Goal: Obtain resource: Obtain resource

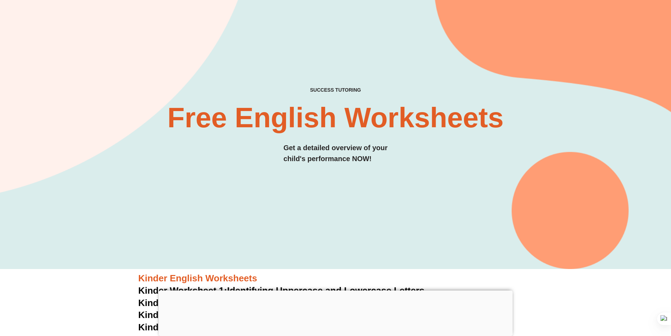
scroll to position [35, 0]
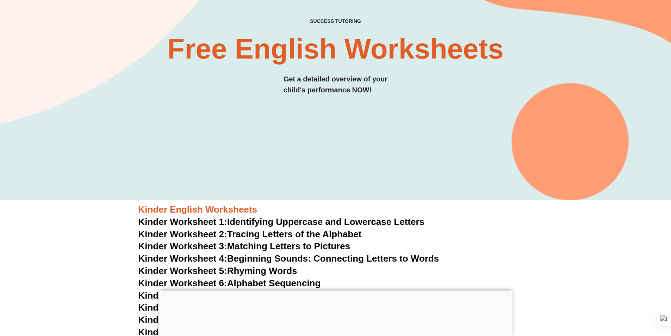
scroll to position [211, 0]
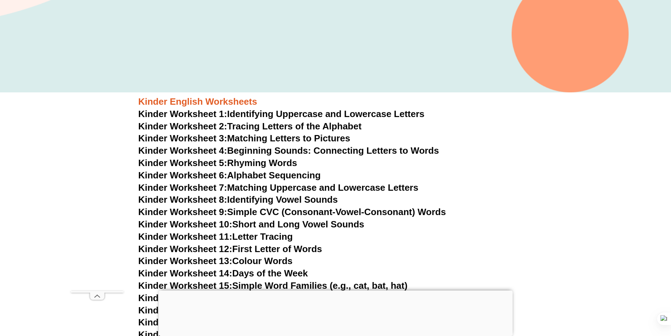
click at [248, 113] on link "Kinder Worksheet 1: Identifying Uppercase and Lowercase Letters" at bounding box center [282, 114] width 287 height 11
click at [247, 127] on link "Kinder Worksheet 2: Tracing Letters of the Alphabet" at bounding box center [250, 126] width 223 height 11
click at [230, 141] on link "Kinder Worksheet 3: Matching Letters to Pictures" at bounding box center [245, 138] width 212 height 11
click at [268, 161] on link "Kinder Worksheet 5: Rhyming Words" at bounding box center [218, 163] width 159 height 11
click at [275, 186] on link "Kinder Worksheet 7: Matching Uppercase and Lowercase Letters" at bounding box center [279, 187] width 280 height 11
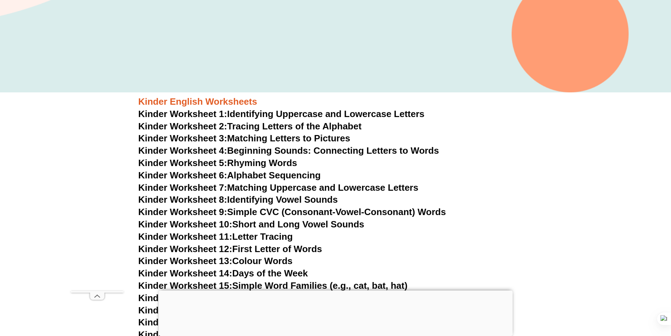
click at [270, 199] on link "Kinder Worksheet 8: Identifying Vowel Sounds" at bounding box center [238, 199] width 199 height 11
click at [280, 215] on link "Kinder Worksheet 9: Simple CVC (Consonant-Vowel-Consonant) Words" at bounding box center [293, 212] width 308 height 11
click at [273, 229] on link "Kinder Worksheet 10: Short and Long Vowel Sounds" at bounding box center [252, 224] width 226 height 11
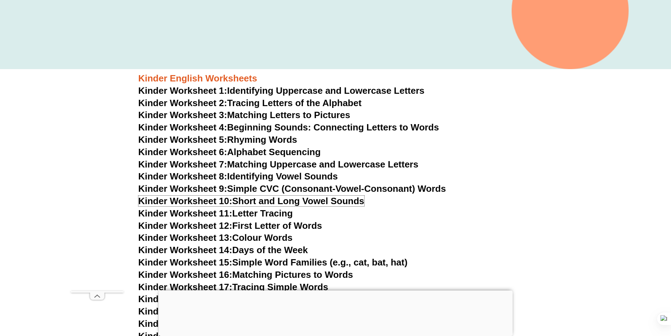
scroll to position [282, 0]
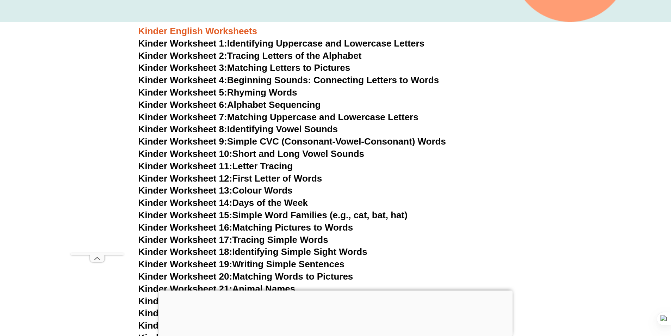
click at [247, 165] on link "Kinder Worksheet 11: Letter Tracing" at bounding box center [216, 166] width 155 height 11
click at [293, 179] on link "Kinder Worksheet 12: First Letter of Words" at bounding box center [231, 178] width 184 height 11
click at [284, 190] on link "Kinder Worksheet 13: Colour Words" at bounding box center [216, 190] width 154 height 11
click at [252, 253] on link "Kinder Worksheet 18: Identifying Simple Sight Words" at bounding box center [253, 251] width 229 height 11
click at [317, 264] on link "Kinder Worksheet 19: Writing Simple Sentences" at bounding box center [242, 264] width 206 height 11
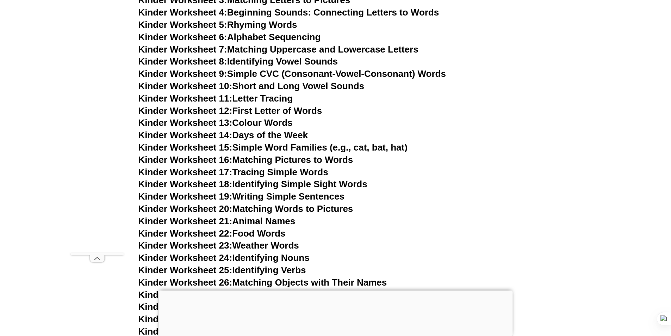
scroll to position [352, 0]
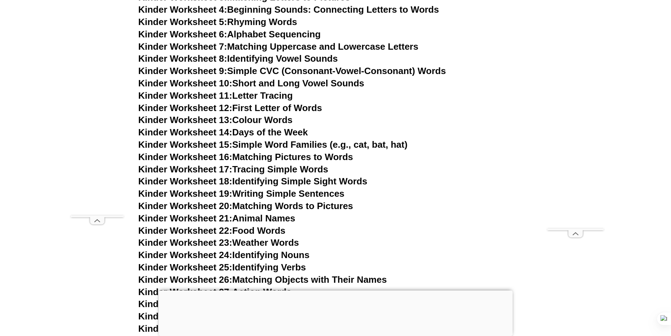
click at [290, 220] on link "Kinder Worksheet 21: Animal Names" at bounding box center [217, 218] width 157 height 11
click at [308, 257] on link "Kinder Worksheet 24: Identifying Nouns" at bounding box center [224, 255] width 171 height 11
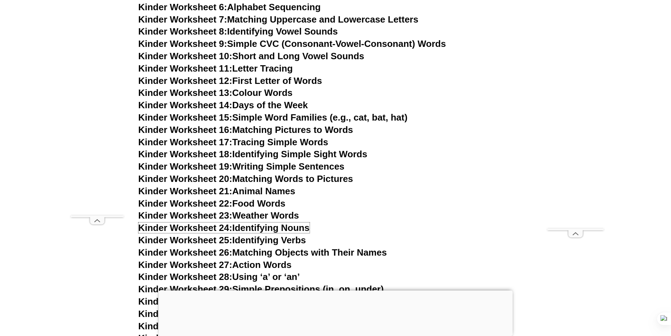
scroll to position [423, 0]
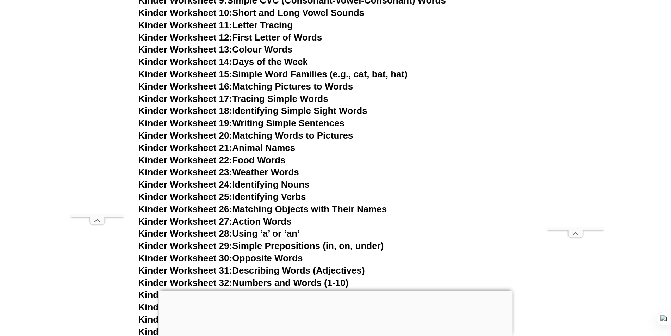
click at [302, 198] on link "Kinder Worksheet 25: Identifying Verbs" at bounding box center [223, 196] width 168 height 11
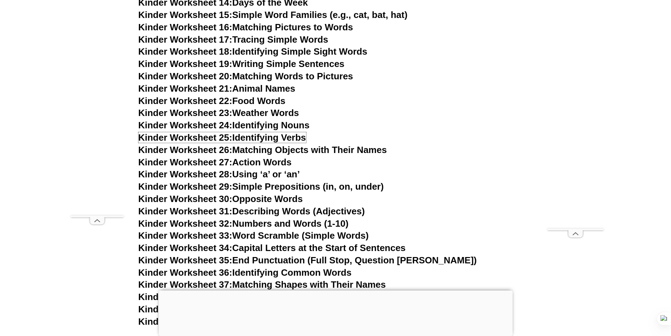
scroll to position [493, 0]
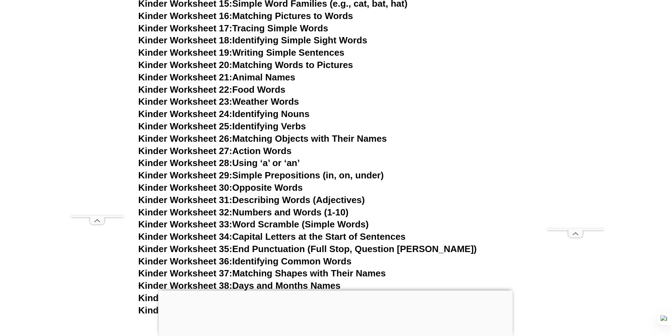
click at [294, 162] on link "Kinder Worksheet 28: Using ‘a’ or ‘an’" at bounding box center [220, 163] width 162 height 11
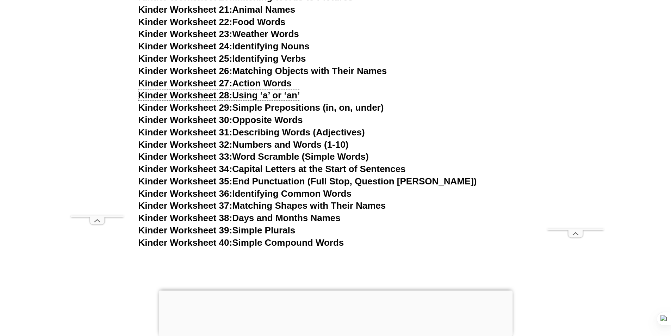
scroll to position [564, 0]
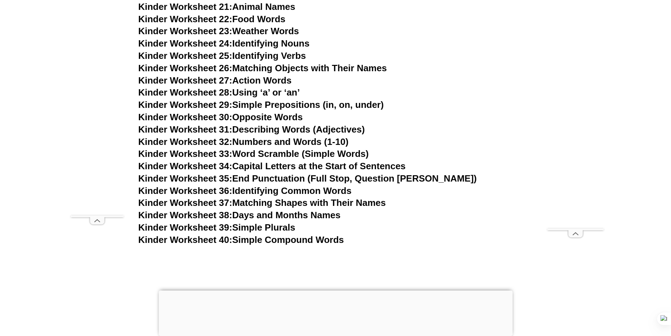
click at [293, 104] on link "Kinder Worksheet 29: Simple Prepositions (in, on, under)" at bounding box center [262, 104] width 246 height 11
click at [288, 116] on link "Kinder Worksheet 30: Opposite Words" at bounding box center [221, 117] width 165 height 11
click at [279, 140] on link "Kinder Worksheet 32: Numbers and Words (1-10)" at bounding box center [244, 141] width 210 height 11
click at [272, 178] on link "Kinder Worksheet 35: End Punctuation (Full Stop, Question [PERSON_NAME])" at bounding box center [308, 178] width 339 height 11
click at [290, 213] on link "Kinder Worksheet 38: Days and Months Names" at bounding box center [240, 215] width 202 height 11
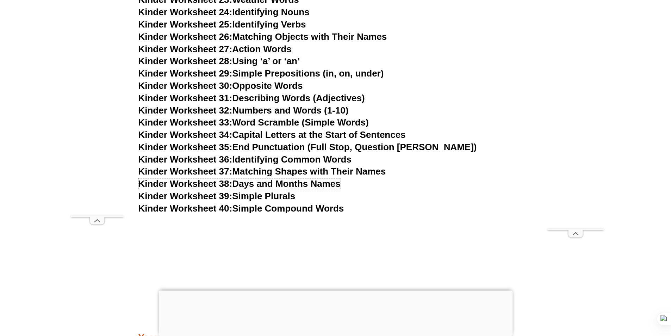
scroll to position [634, 0]
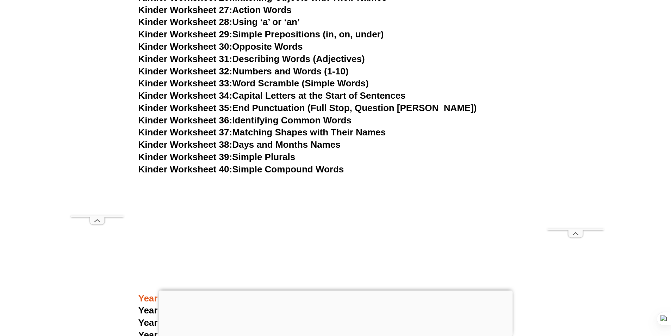
click at [291, 159] on link "Kinder Worksheet 39: Simple Plurals" at bounding box center [217, 157] width 157 height 11
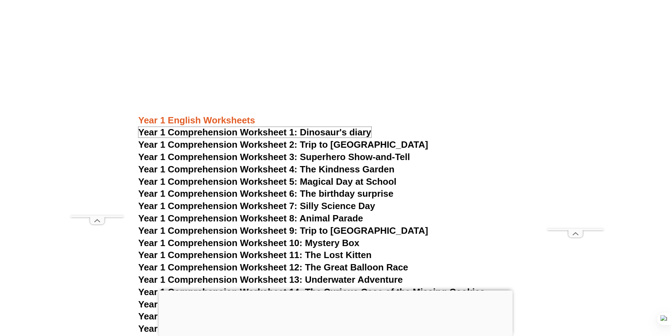
scroll to position [846, 0]
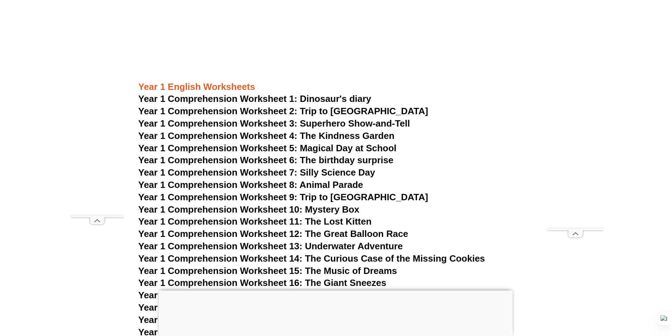
click at [252, 112] on span "Year 1 Comprehension Worksheet 2: Trip to [GEOGRAPHIC_DATA]" at bounding box center [284, 111] width 290 height 11
